Goal: Information Seeking & Learning: Compare options

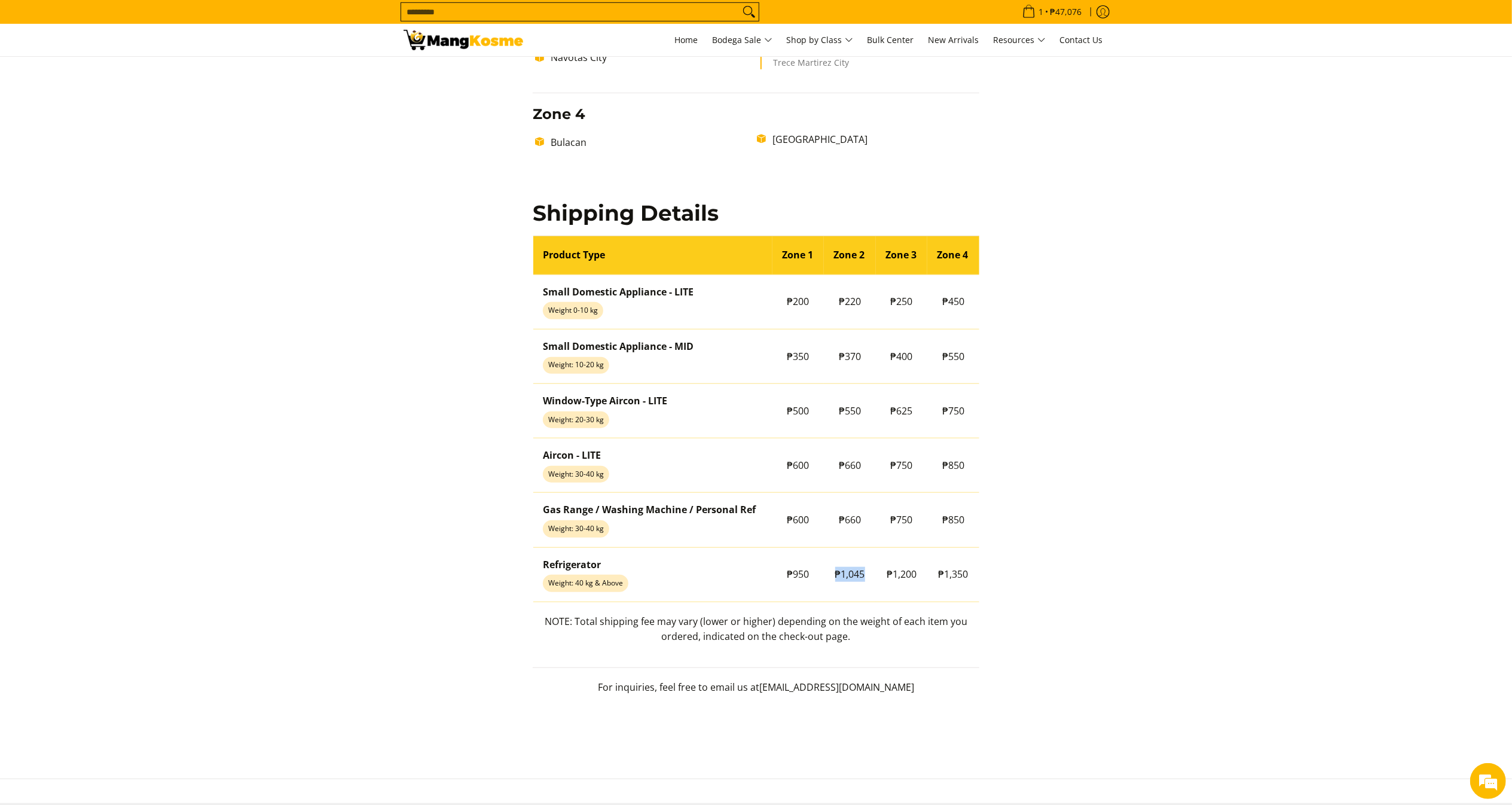
scroll to position [851, 0]
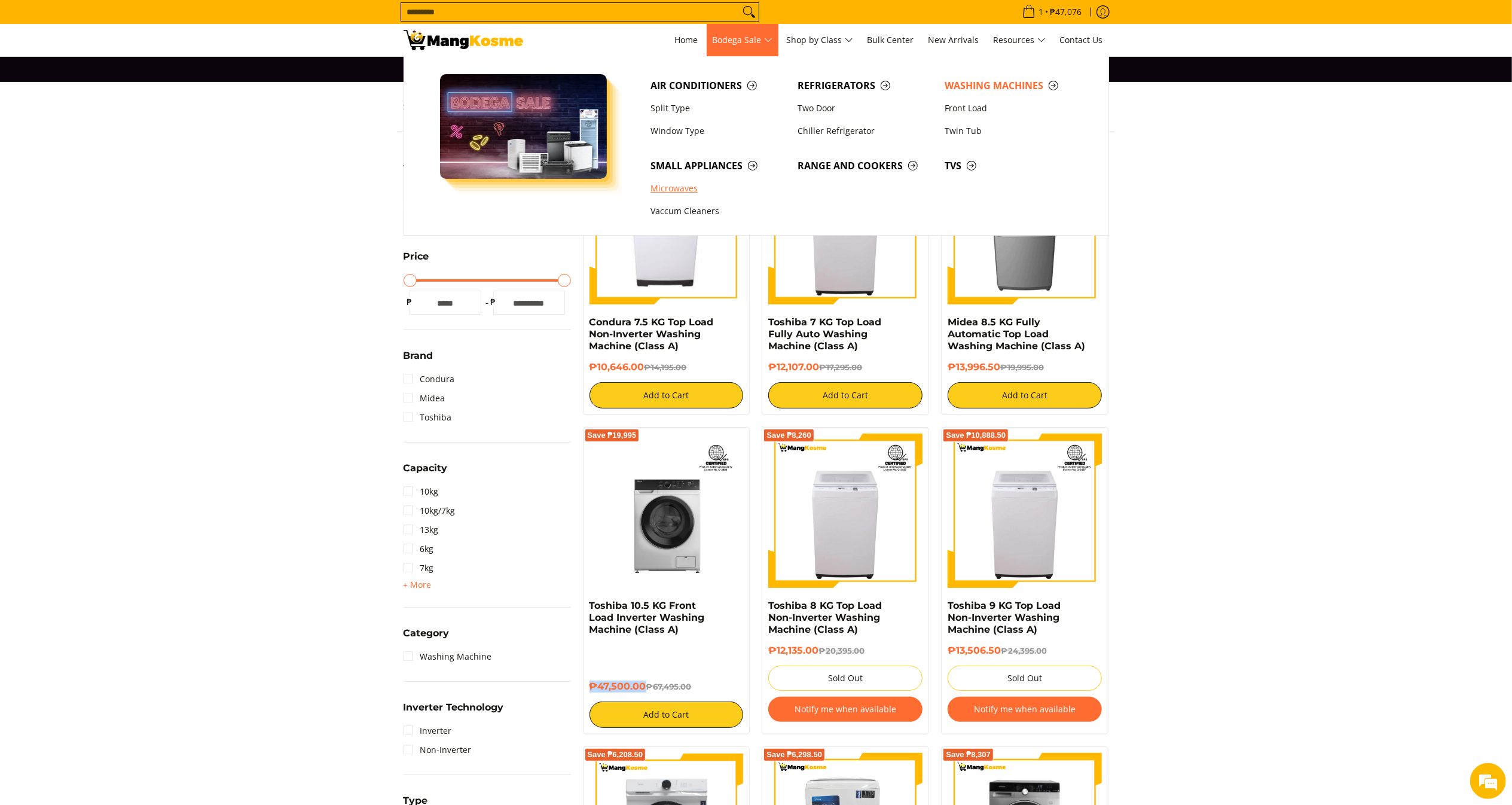
click at [699, 181] on link "Microwaves" at bounding box center [718, 188] width 147 height 23
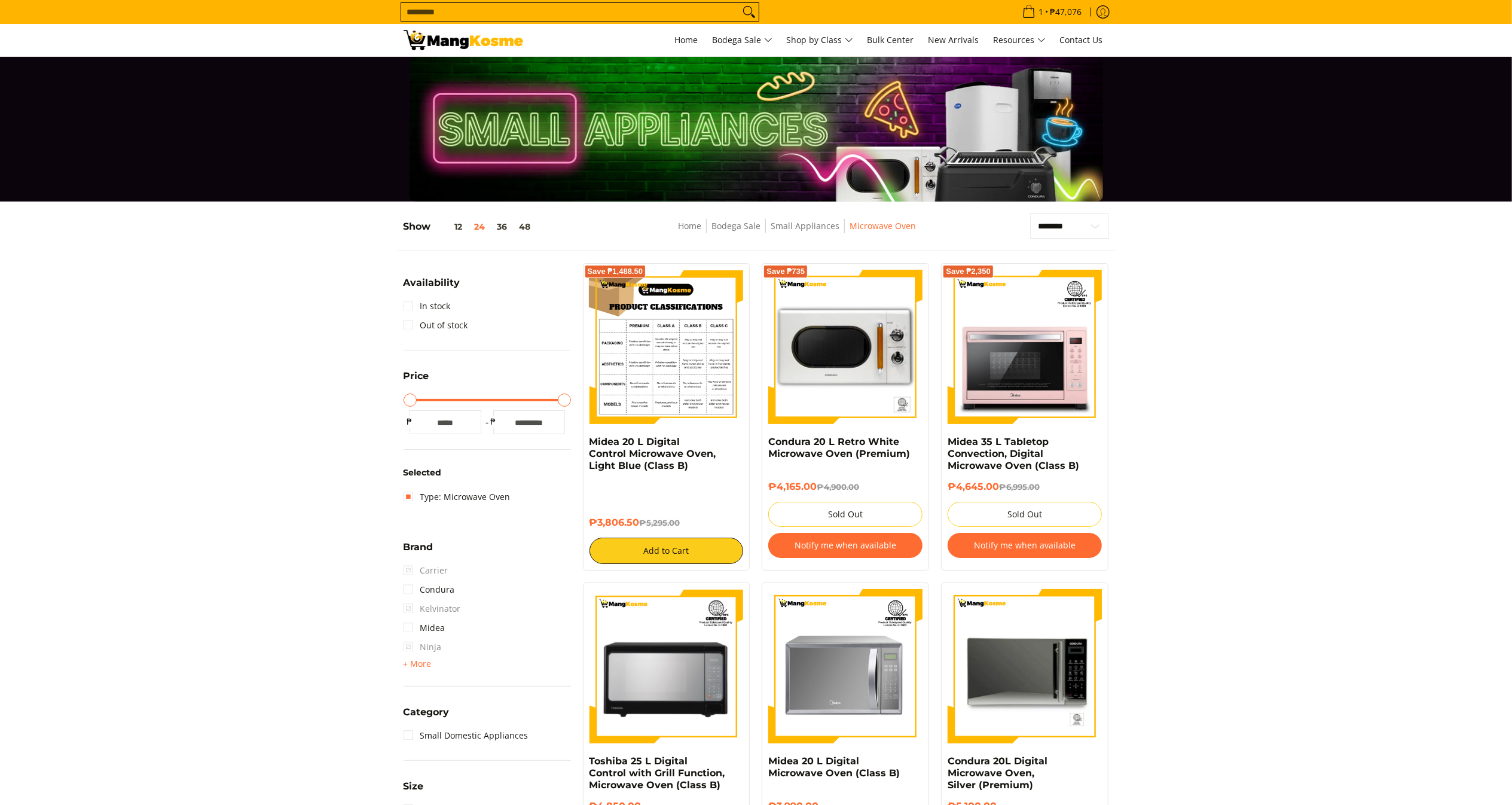
click at [675, 342] on img at bounding box center [667, 347] width 154 height 154
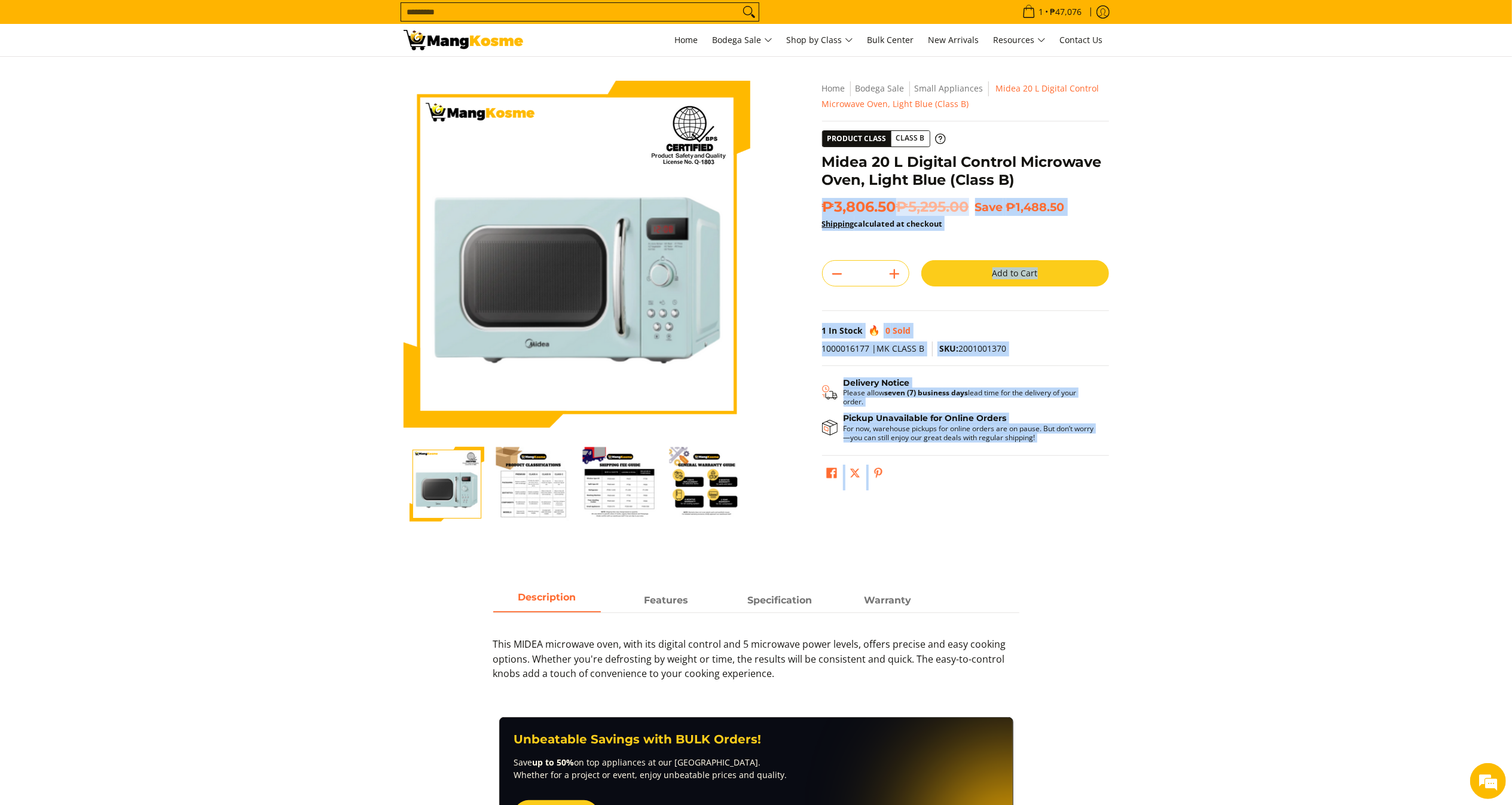
drag, startPoint x: 0, startPoint y: 0, endPoint x: 1012, endPoint y: 175, distance: 1027.0
click at [1012, 175] on div "**********" at bounding box center [965, 289] width 299 height 415
click at [1208, 184] on section "Skip to Main Content Enable zoom Disable zoom Enable zoom Disable zoom Enable z…" at bounding box center [756, 314] width 1512 height 515
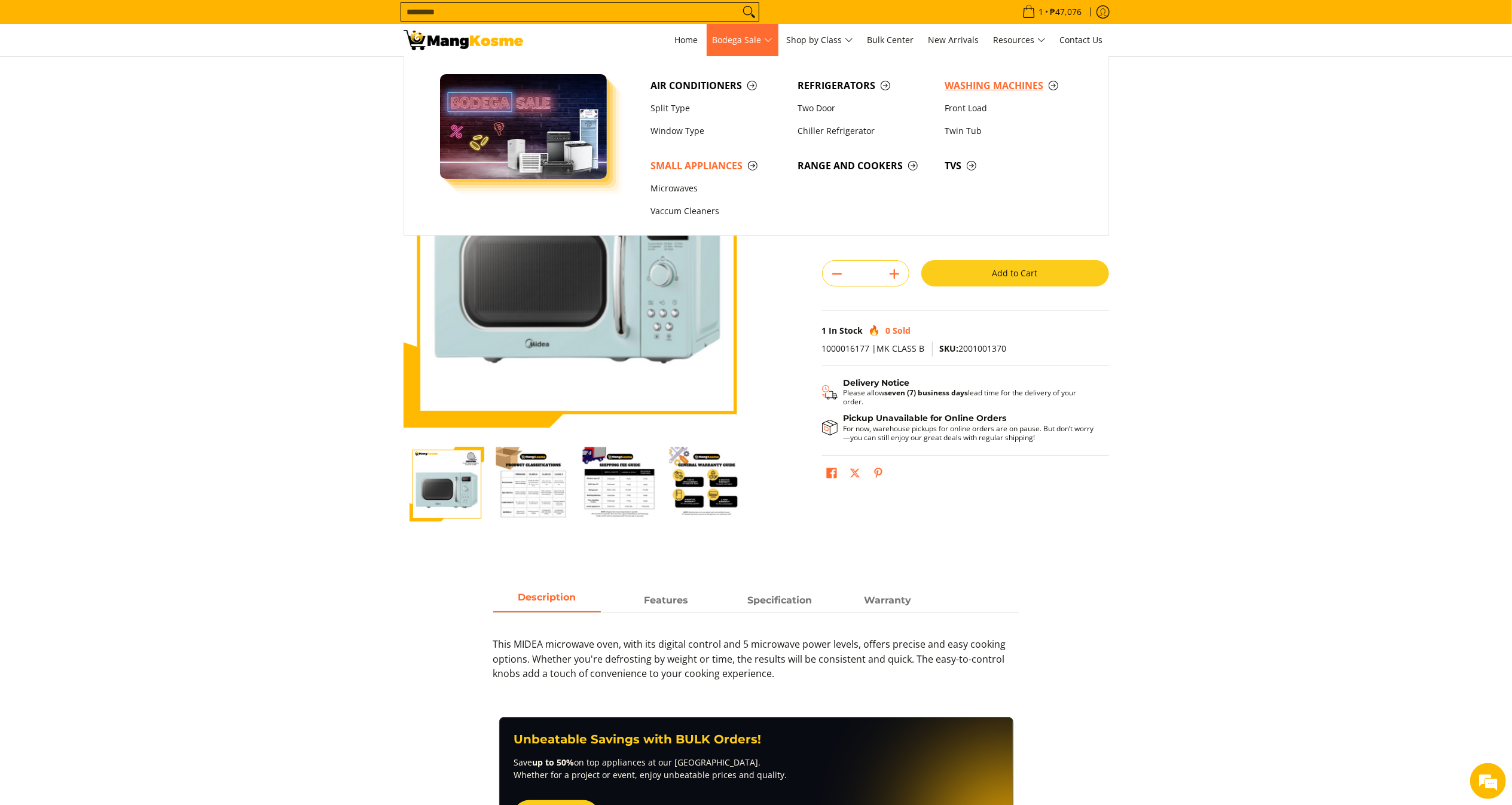
click at [976, 91] on span "Washing Machines" at bounding box center [1012, 86] width 135 height 15
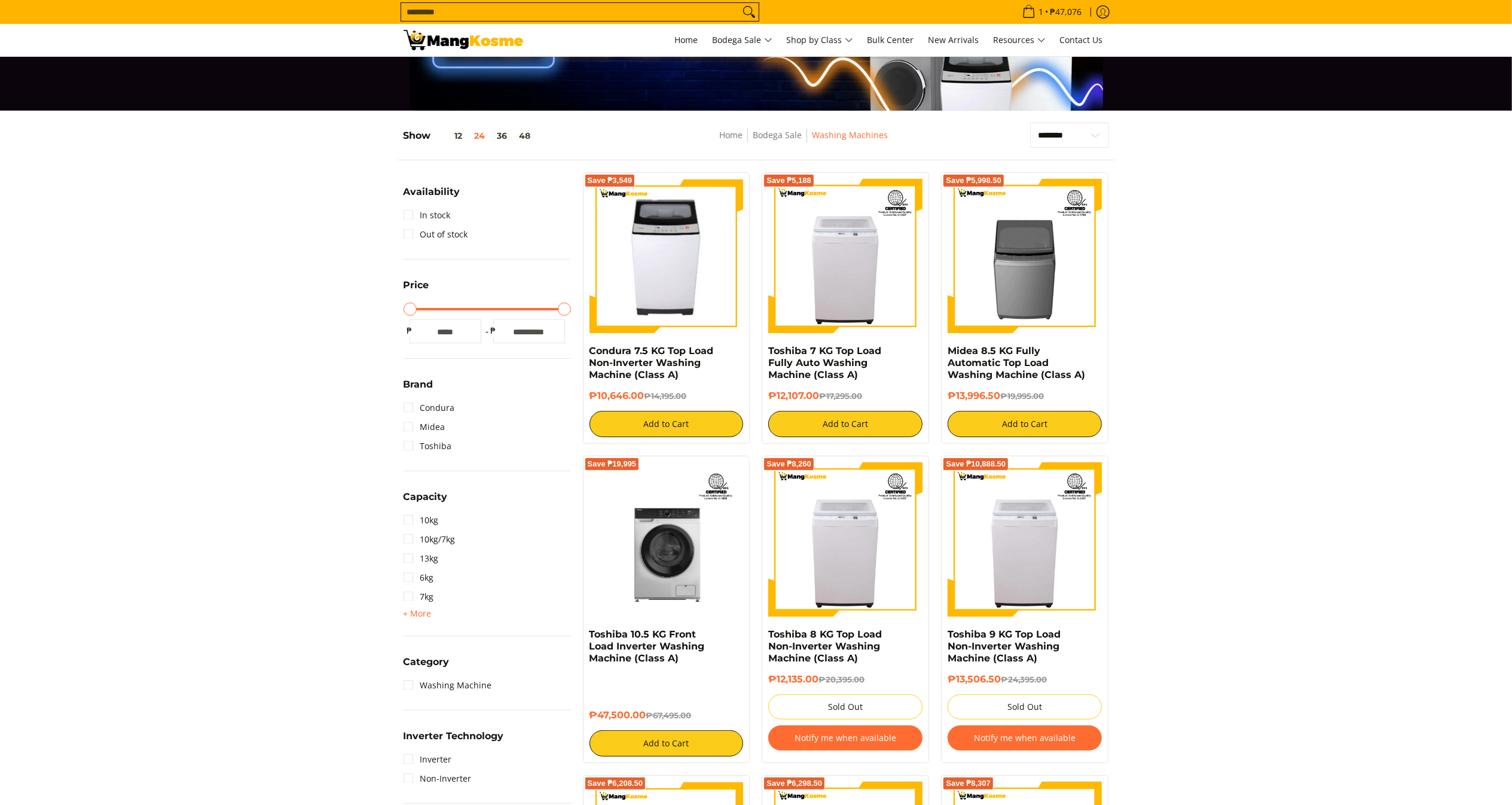
scroll to position [118, 0]
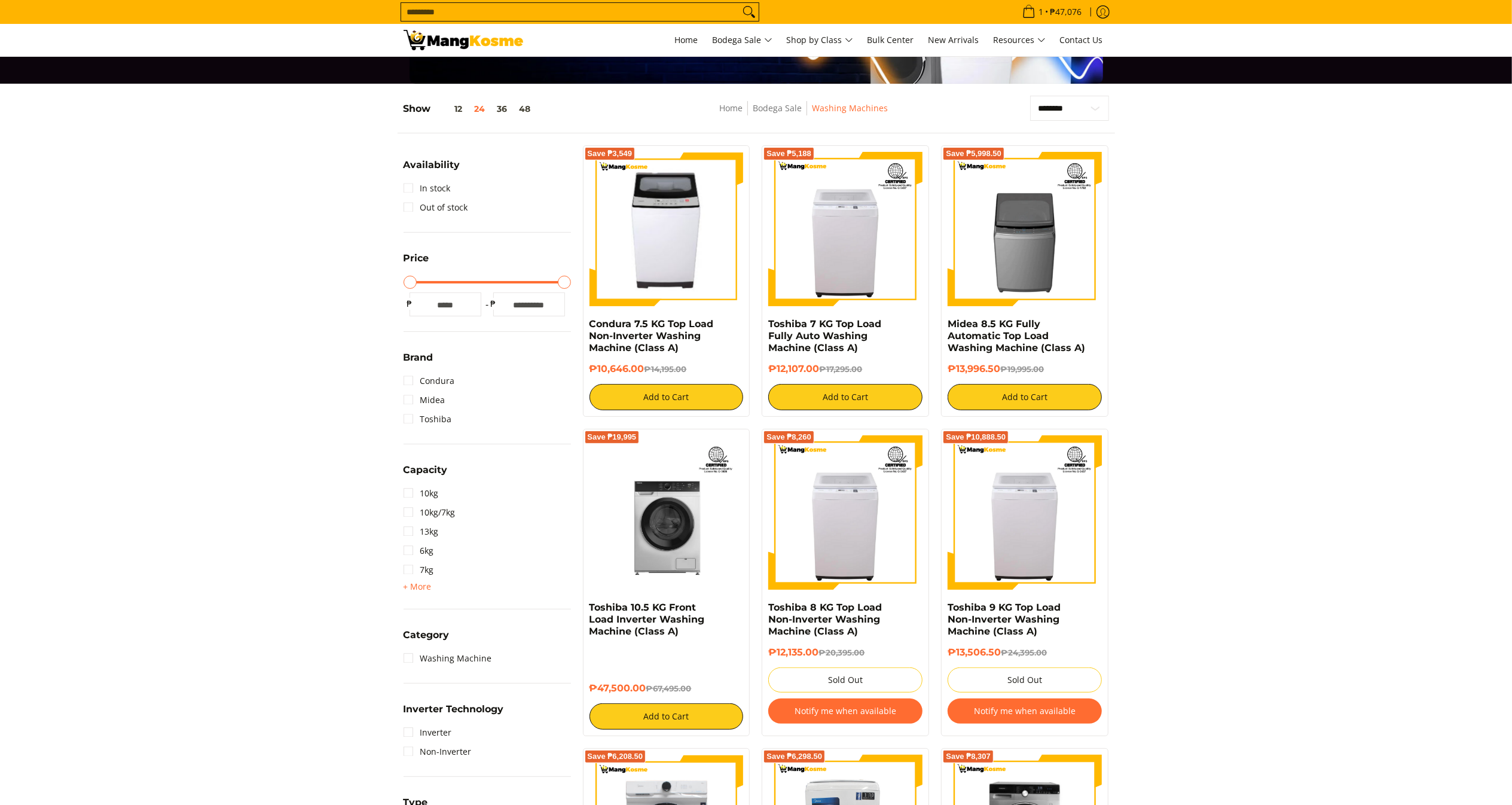
drag, startPoint x: 1530, startPoint y: 174, endPoint x: 1530, endPoint y: 203, distance: 29.0
drag, startPoint x: 684, startPoint y: 348, endPoint x: 584, endPoint y: 324, distance: 102.8
click at [584, 324] on div "Save ₱3,549 Condura 7.5 KG Top Load Non-Inverter Washing Machine (Class A) ₱10,…" at bounding box center [667, 281] width 167 height 272
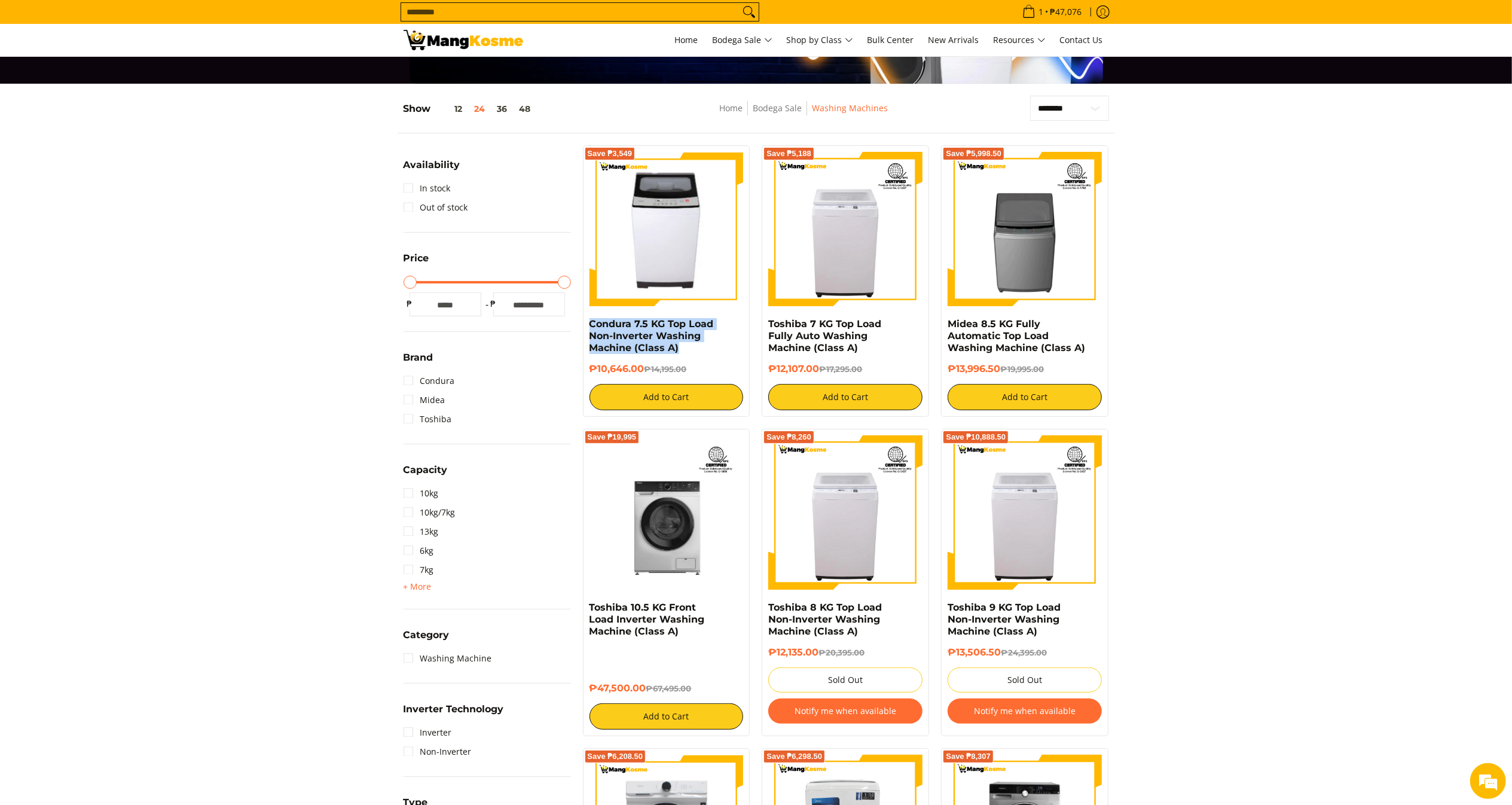
copy link "Condura 7.5 KG Top Load Non-Inverter Washing Machine (Class A)"
drag, startPoint x: 647, startPoint y: 368, endPoint x: 582, endPoint y: 365, distance: 65.1
click at [582, 365] on div "Save ₱3,549 Condura 7.5 KG Top Load Non-Inverter Washing Machine (Class A) ₱10,…" at bounding box center [667, 281] width 180 height 272
copy h6 "₱10,646.00"
drag, startPoint x: 873, startPoint y: 347, endPoint x: 764, endPoint y: 327, distance: 110.8
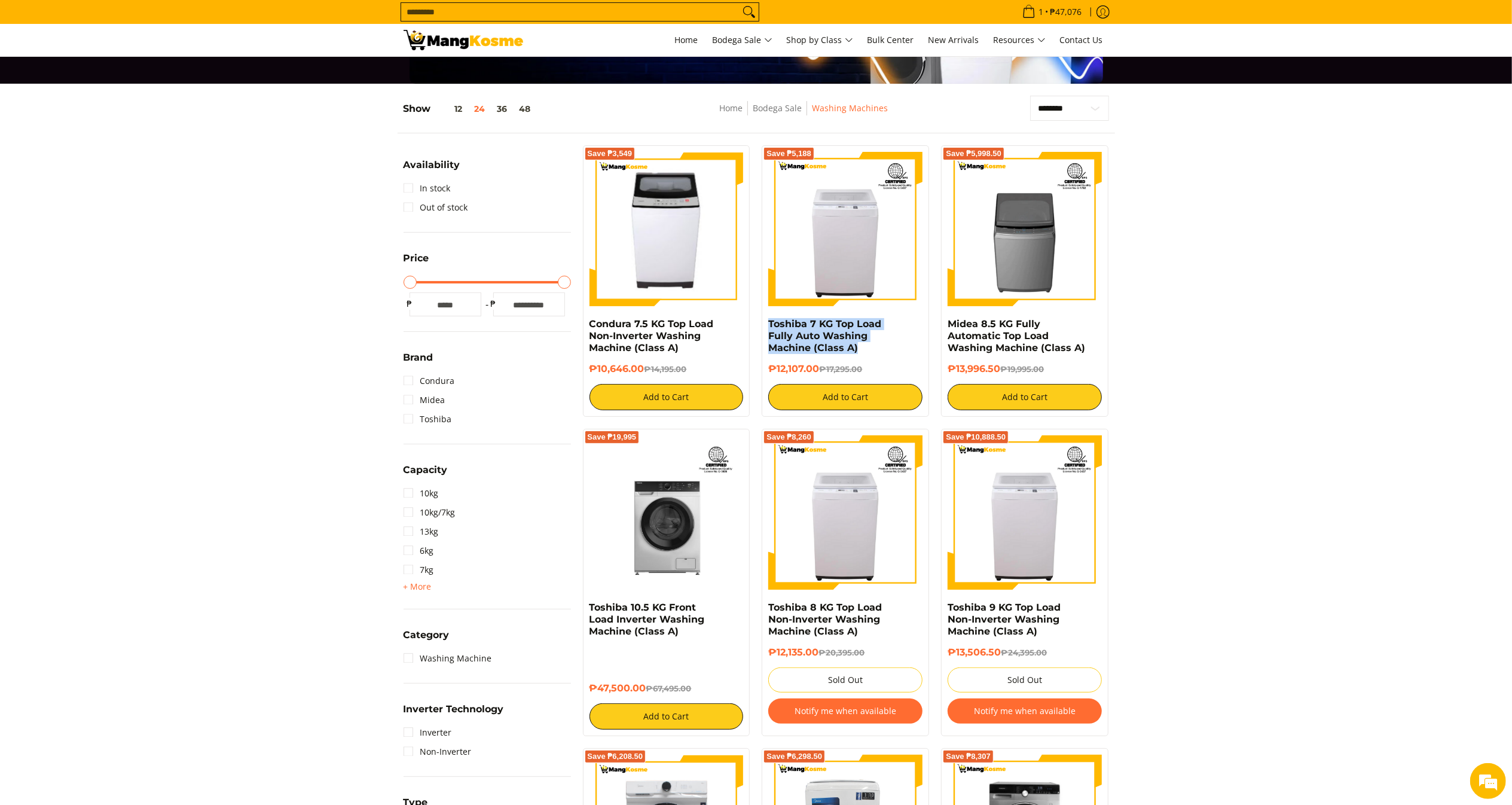
click at [764, 327] on div "Save ₱5,188 Toshiba 7 KG Top Load Fully Auto Washing Machine (Class A) ₱12,107.…" at bounding box center [845, 281] width 167 height 272
copy link "Toshiba 7 KG Top Load Fully Auto Washing Machine (Class A)"
copy h6 "₱12,107.00"
drag, startPoint x: 818, startPoint y: 367, endPoint x: 769, endPoint y: 369, distance: 49.0
click at [769, 369] on h6 "₱12,107.00 ₱17,295.00" at bounding box center [845, 369] width 154 height 12
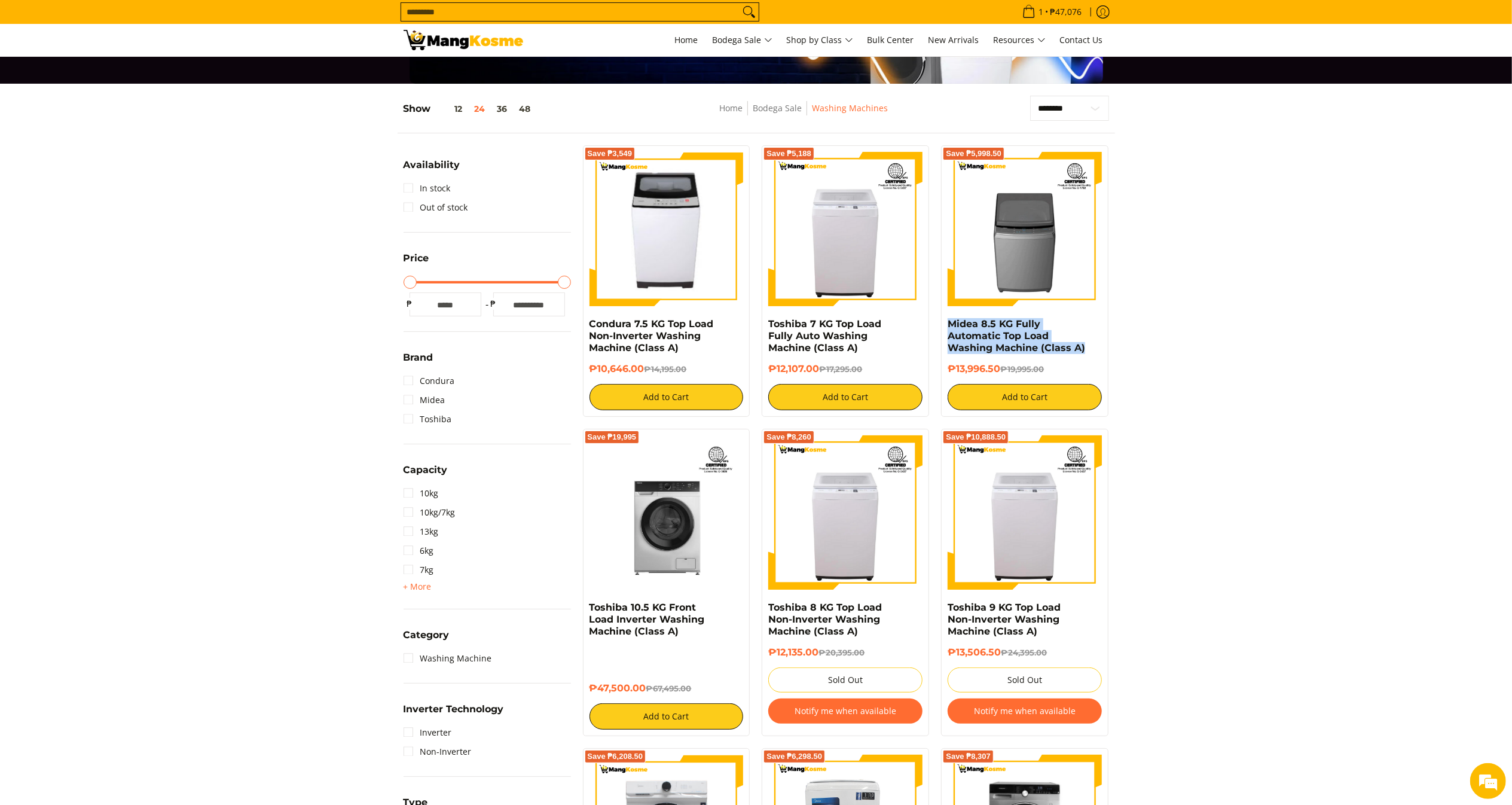
copy link "Midea 8.5 KG Fully Automatic Top Load Washing Machine (Class A)"
drag, startPoint x: 1075, startPoint y: 348, endPoint x: 942, endPoint y: 322, distance: 135.5
click at [942, 322] on div "Save ₱5,998.50 Midea 8.5 KG Fully Automatic Top Load Washing Machine (Class A) …" at bounding box center [1025, 281] width 167 height 272
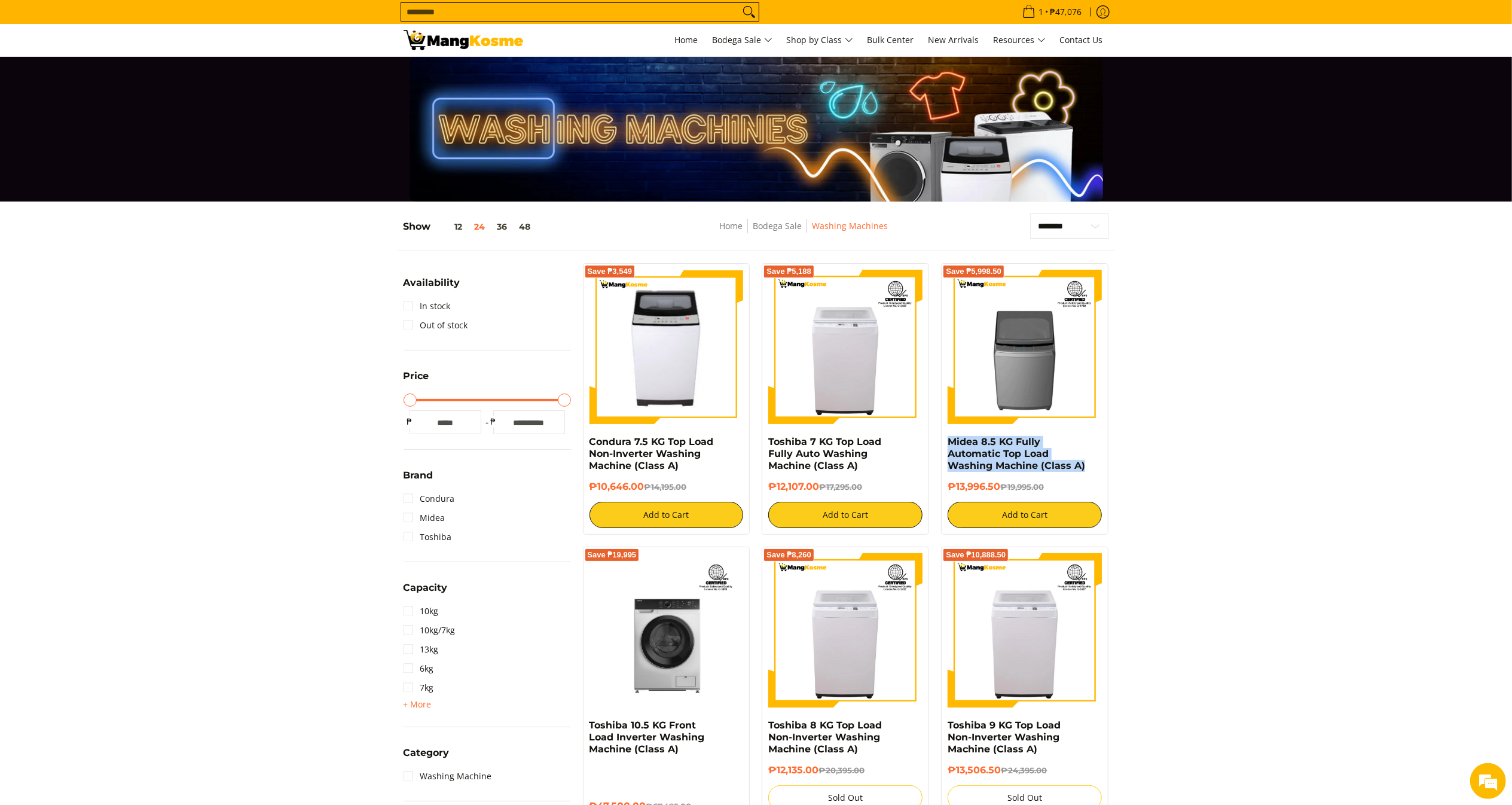
copy h6 "₱13,996.50"
drag, startPoint x: 1002, startPoint y: 489, endPoint x: 949, endPoint y: 486, distance: 53.1
click at [949, 486] on h6 "₱13,996.50 ₱19,995.00" at bounding box center [1024, 487] width 154 height 12
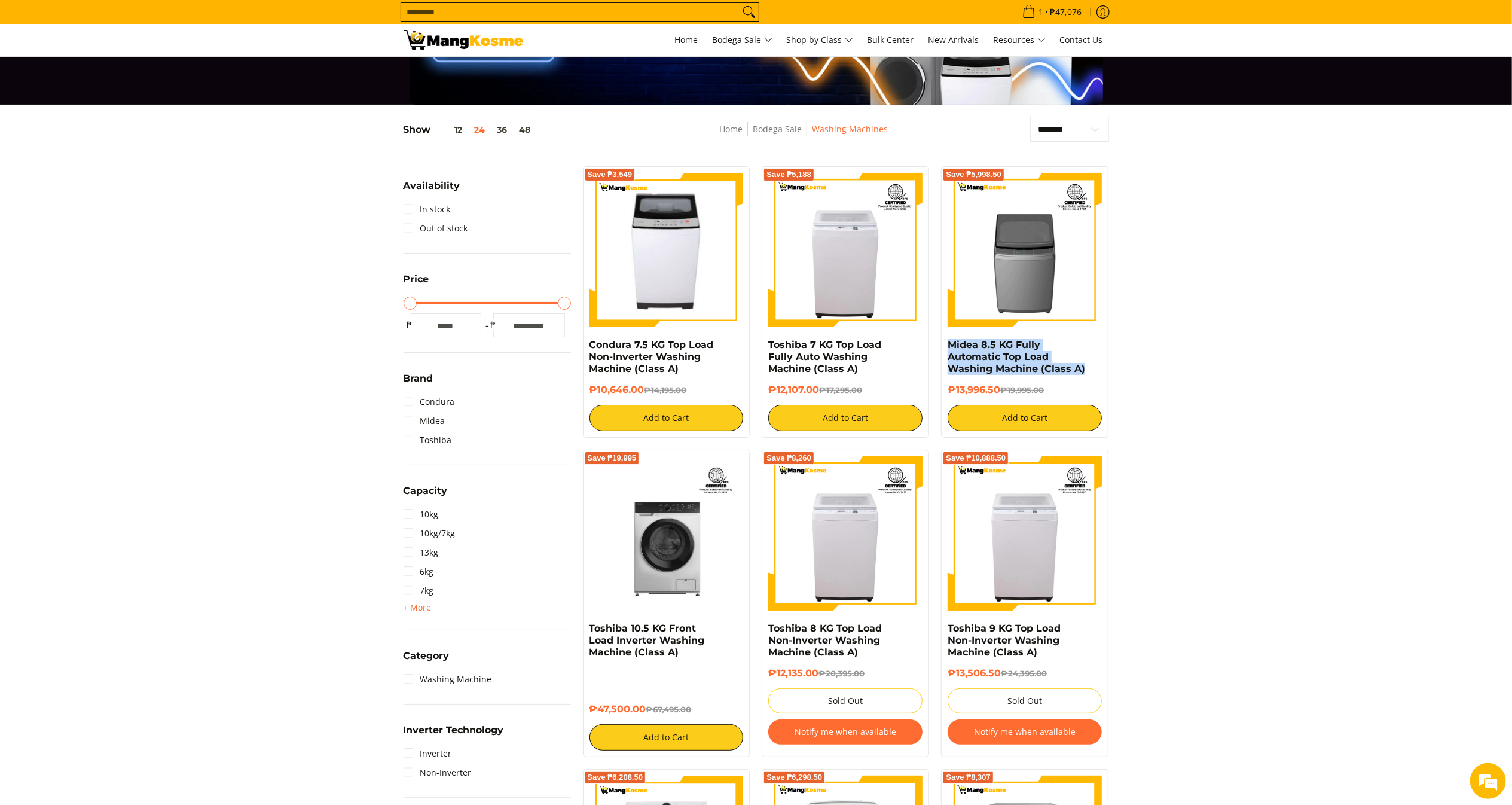
scroll to position [120, 0]
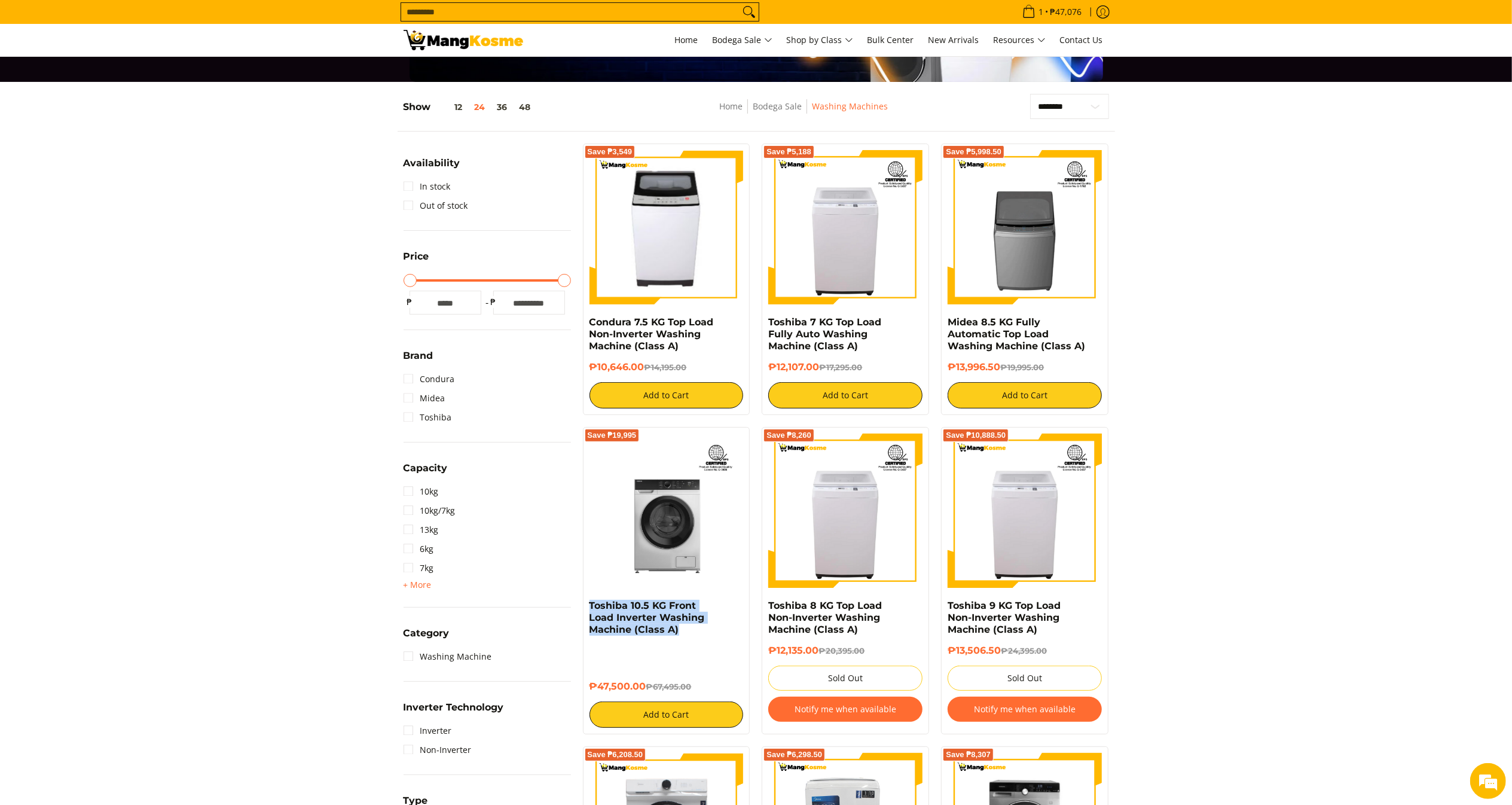
copy link "Toshiba 10.5 KG Front Load Inverter Washing Machine (Class A)"
drag, startPoint x: 689, startPoint y: 634, endPoint x: 585, endPoint y: 602, distance: 108.8
click at [585, 602] on div "Save ₱19,995 Toshiba 10.5 KG Front Load Inverter Washing Machine (Class A) ₱47,…" at bounding box center [667, 581] width 167 height 307
copy h6 "₱47,500.00"
drag, startPoint x: 644, startPoint y: 691, endPoint x: 588, endPoint y: 693, distance: 56.0
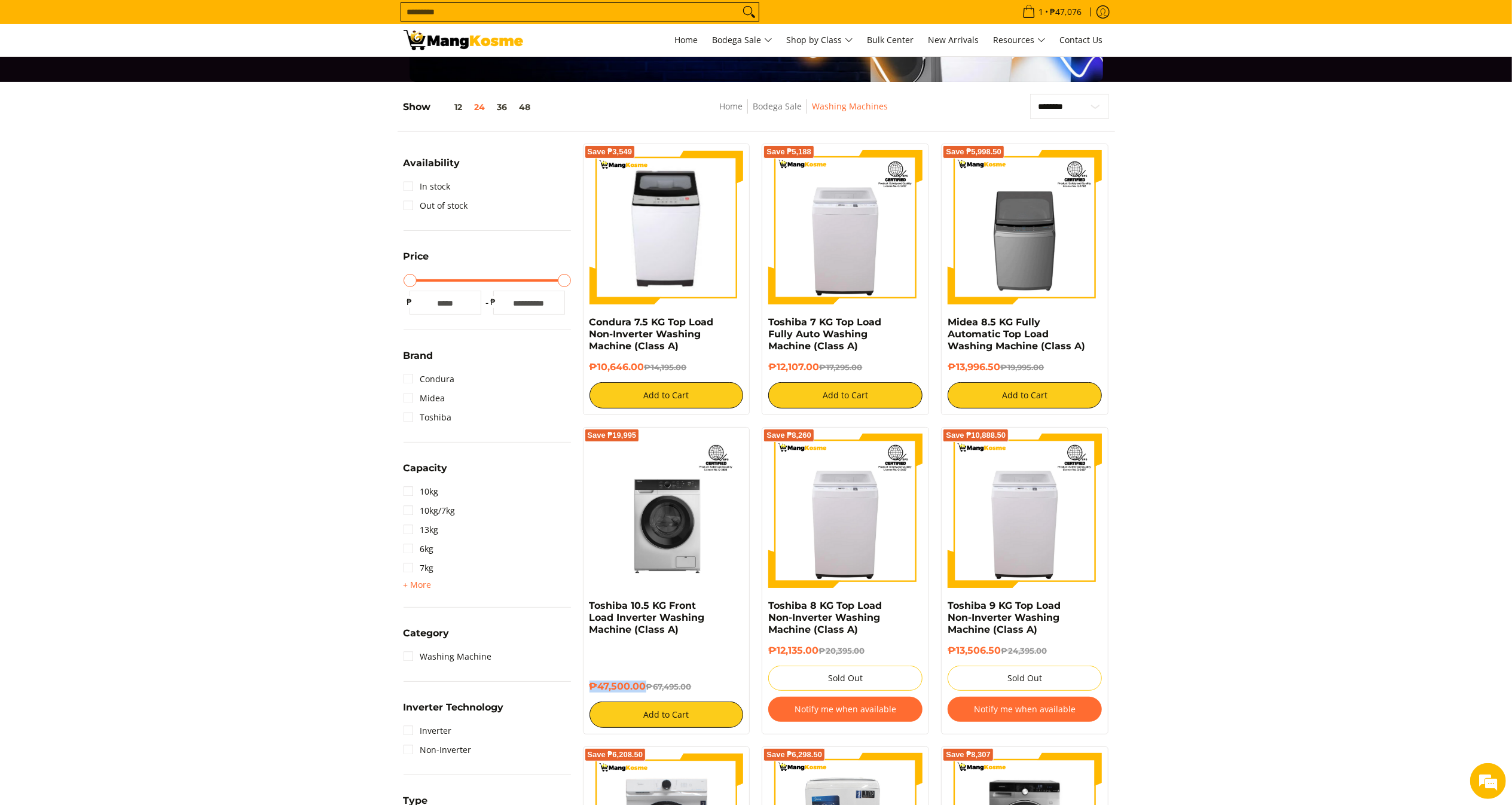
click at [588, 693] on div "Save ₱19,995 Toshiba 10.5 KG Front Load Inverter Washing Machine (Class A) ₱47,…" at bounding box center [667, 581] width 167 height 307
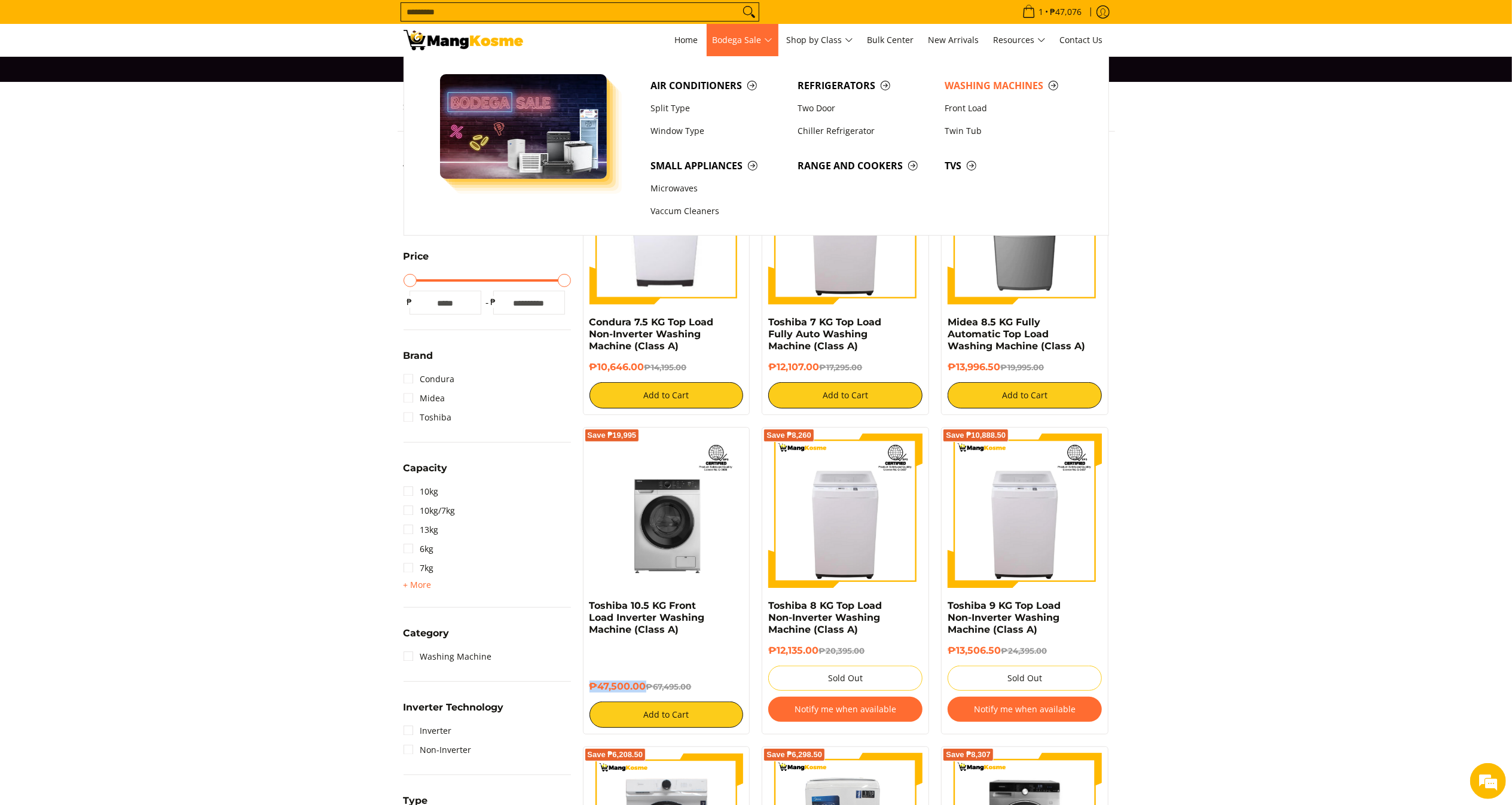
click at [745, 35] on span "Bodega Sale" at bounding box center [742, 41] width 60 height 15
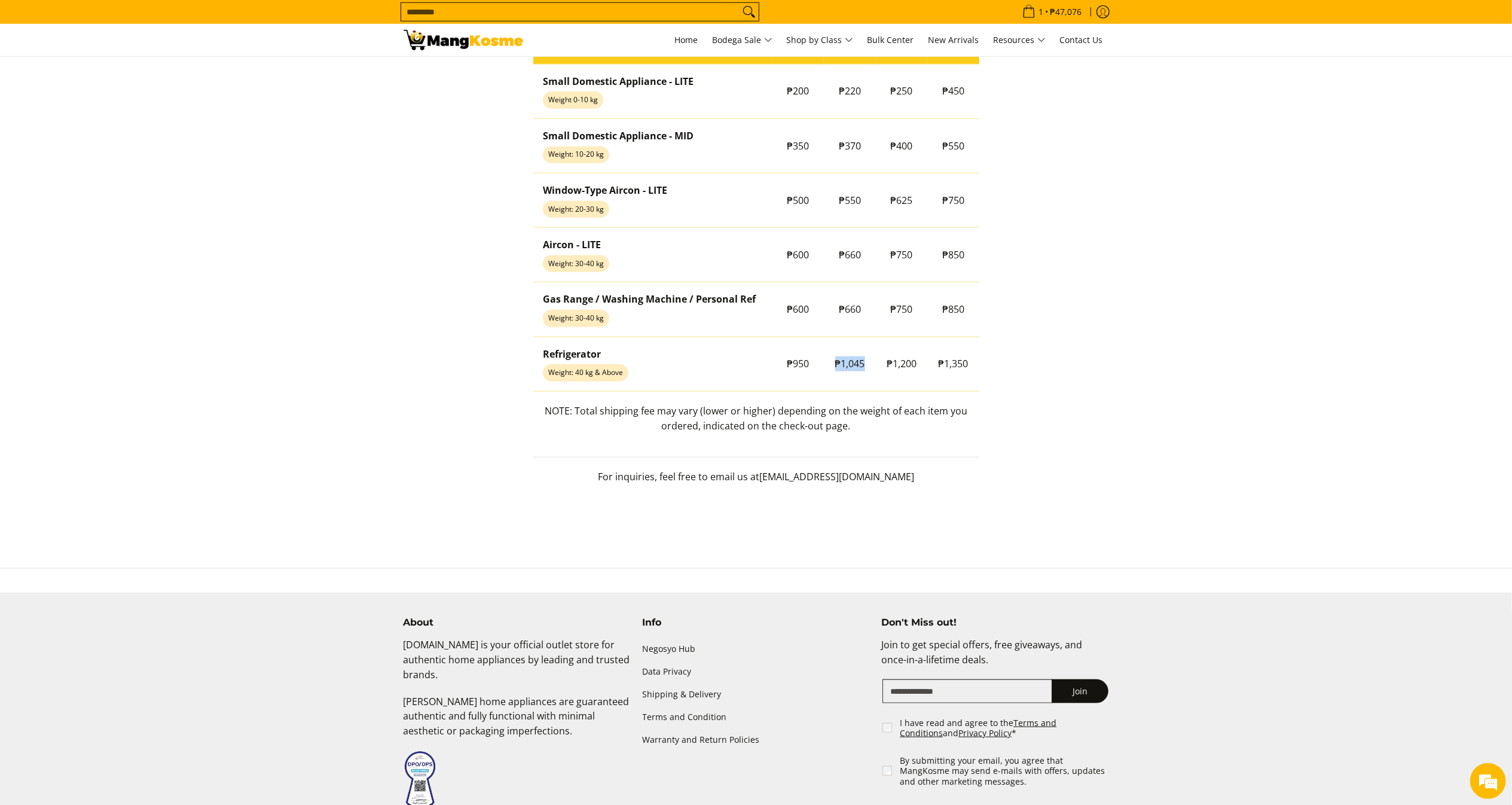
scroll to position [1079, 0]
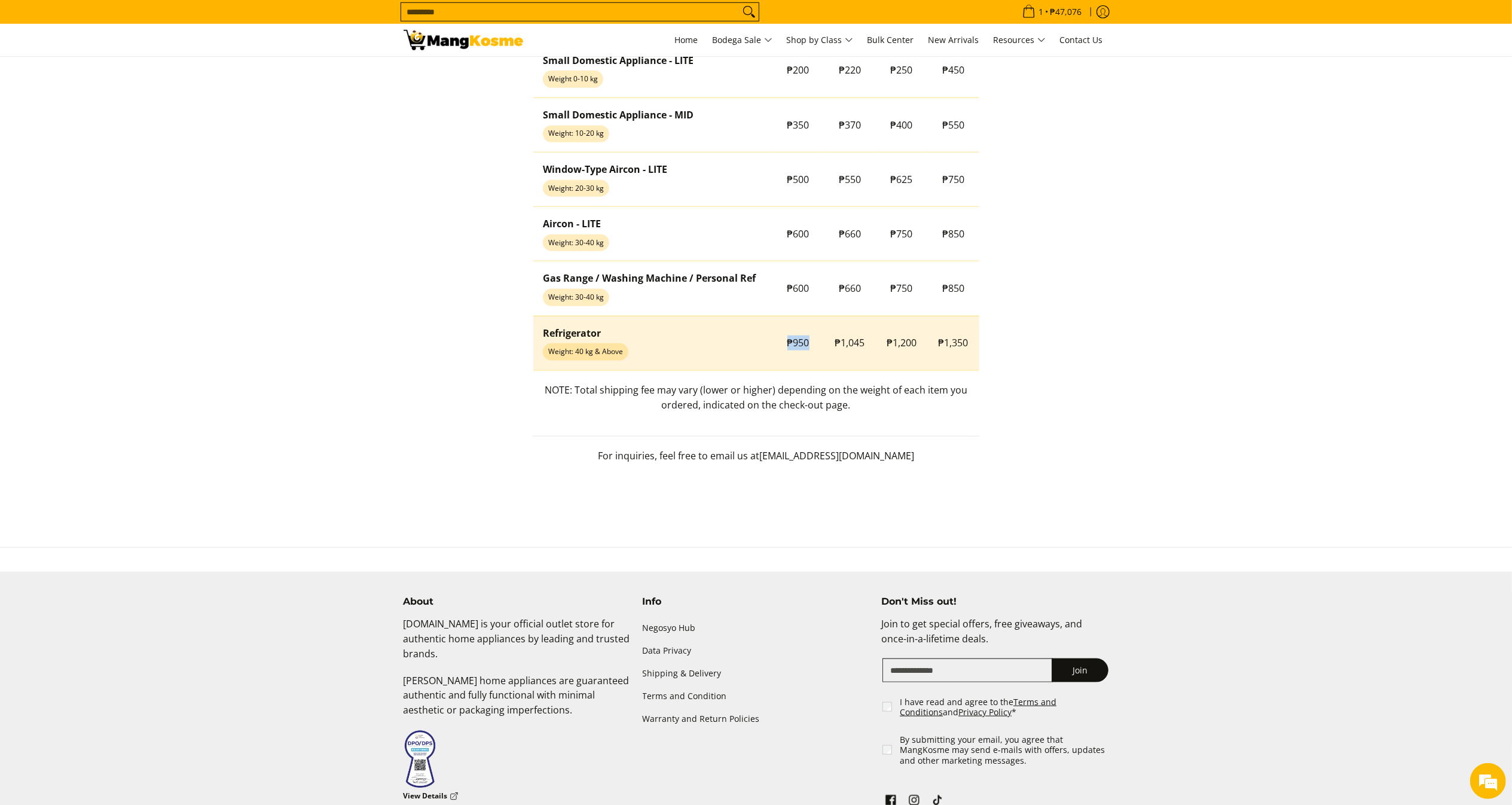
drag, startPoint x: 783, startPoint y: 346, endPoint x: 818, endPoint y: 347, distance: 35.0
click at [818, 347] on td "₱950" at bounding box center [799, 343] width 52 height 54
copy span "₱950"
